Goal: Task Accomplishment & Management: Use online tool/utility

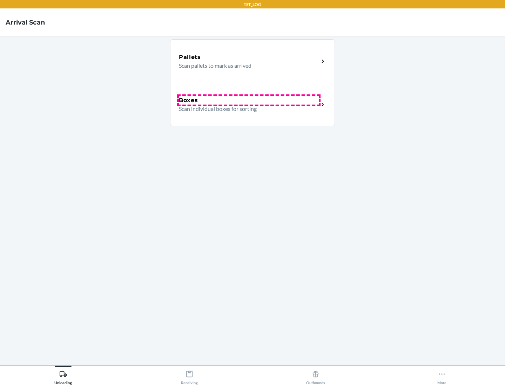
click at [249, 100] on div "Boxes" at bounding box center [249, 100] width 140 height 8
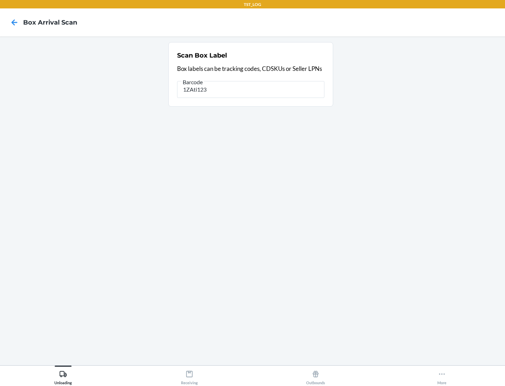
type input "1ZAti123"
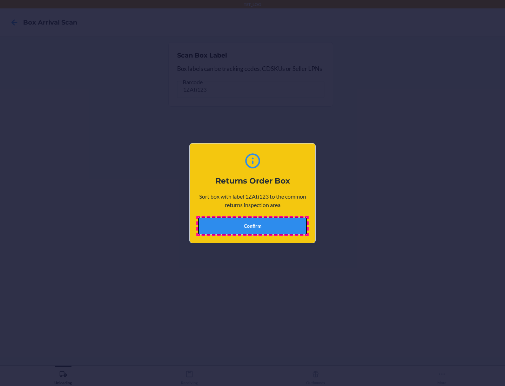
click at [252, 225] on button "Confirm" at bounding box center [252, 225] width 109 height 17
